Goal: Check status: Check status

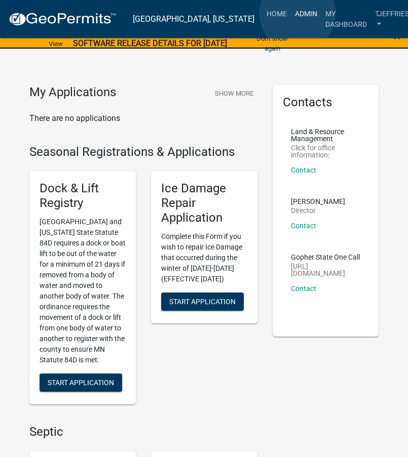
click at [297, 13] on link "Admin" at bounding box center [306, 13] width 30 height 19
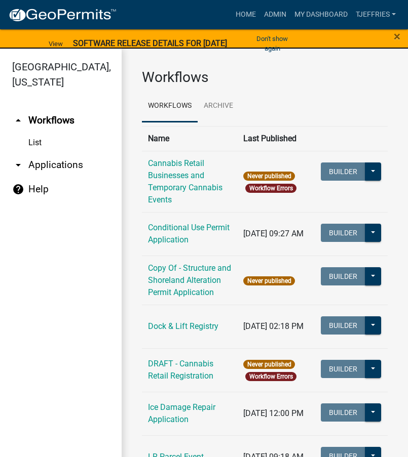
click at [51, 167] on link "arrow_drop_down Applications" at bounding box center [61, 165] width 122 height 24
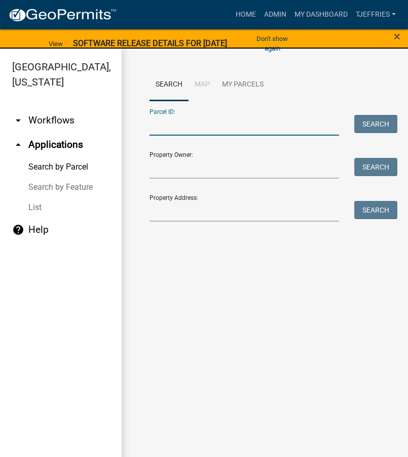
click at [163, 124] on input "Parcel ID:" at bounding box center [243, 125] width 189 height 21
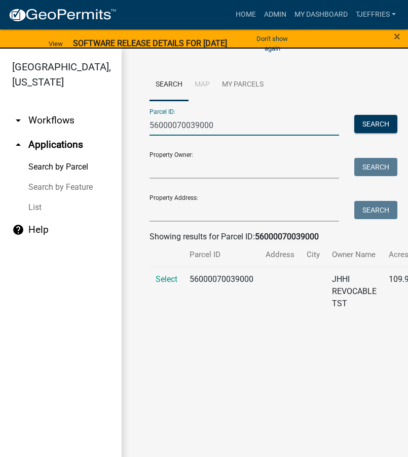
type input "56000070039000"
click at [161, 285] on td "Select" at bounding box center [166, 291] width 34 height 49
click at [166, 277] on span "Select" at bounding box center [166, 279] width 22 height 10
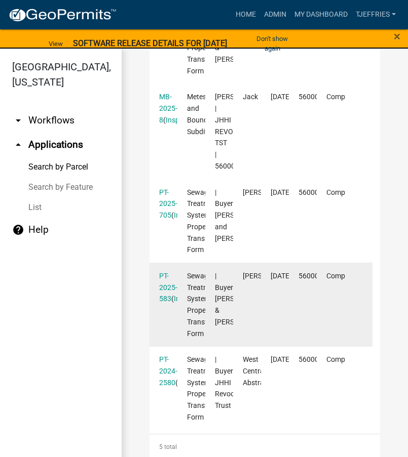
scroll to position [328, 0]
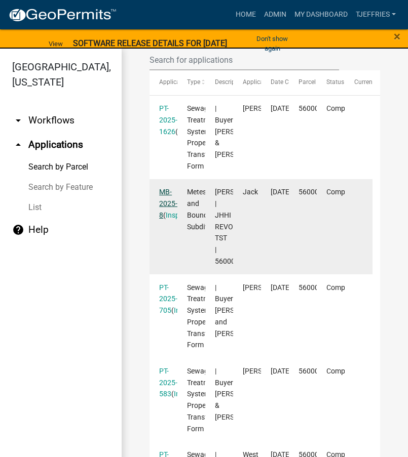
click at [166, 207] on link "MB-2025-8" at bounding box center [168, 203] width 18 height 31
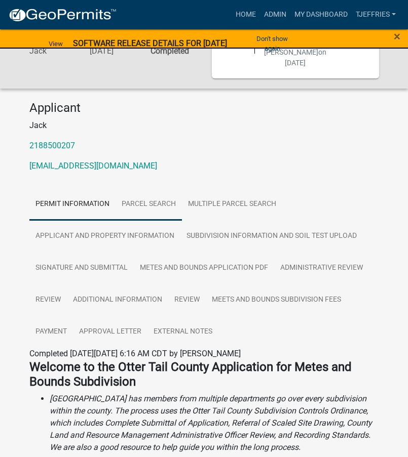
scroll to position [101, 0]
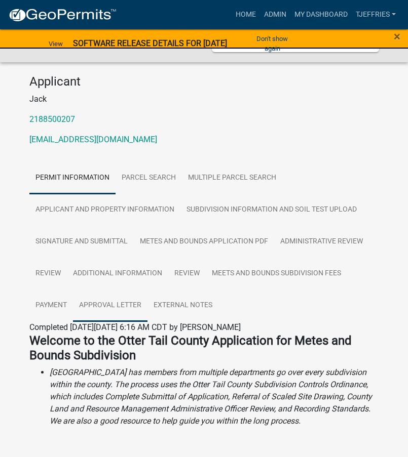
click at [117, 306] on link "Approval Letter" at bounding box center [110, 306] width 74 height 32
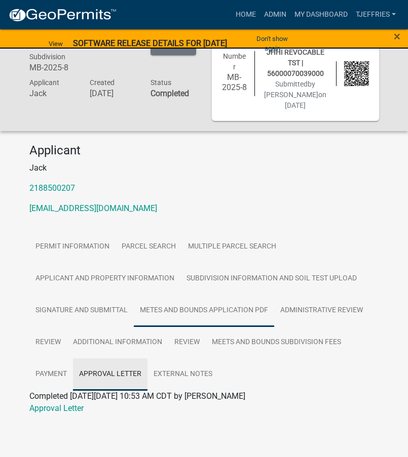
scroll to position [32, 0]
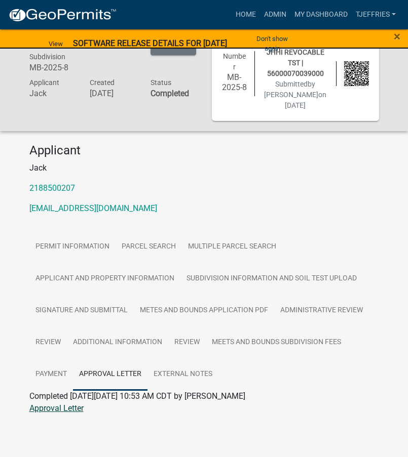
click at [60, 412] on link "Approval Letter" at bounding box center [56, 409] width 54 height 10
